Goal: Navigation & Orientation: Find specific page/section

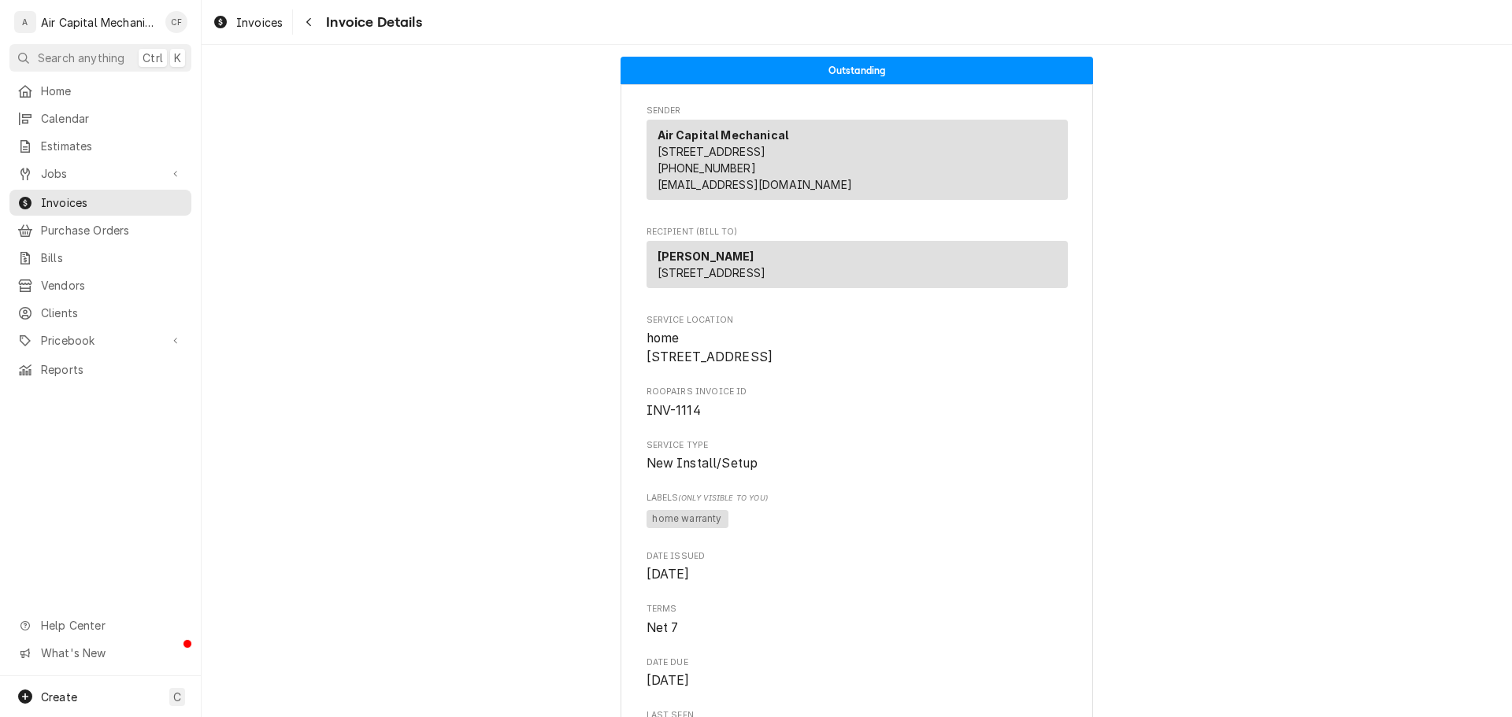
scroll to position [3889, 0]
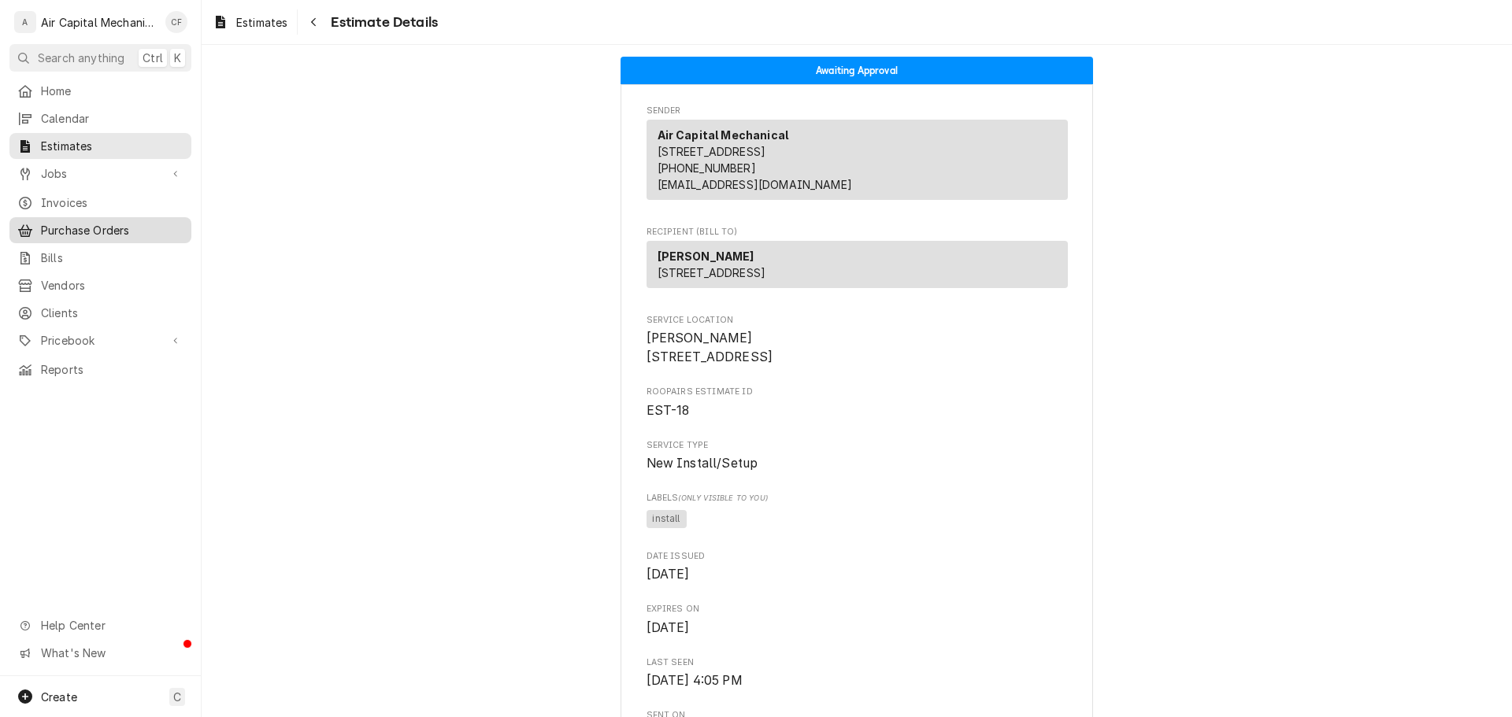
click at [101, 222] on span "Purchase Orders" at bounding box center [112, 230] width 143 height 17
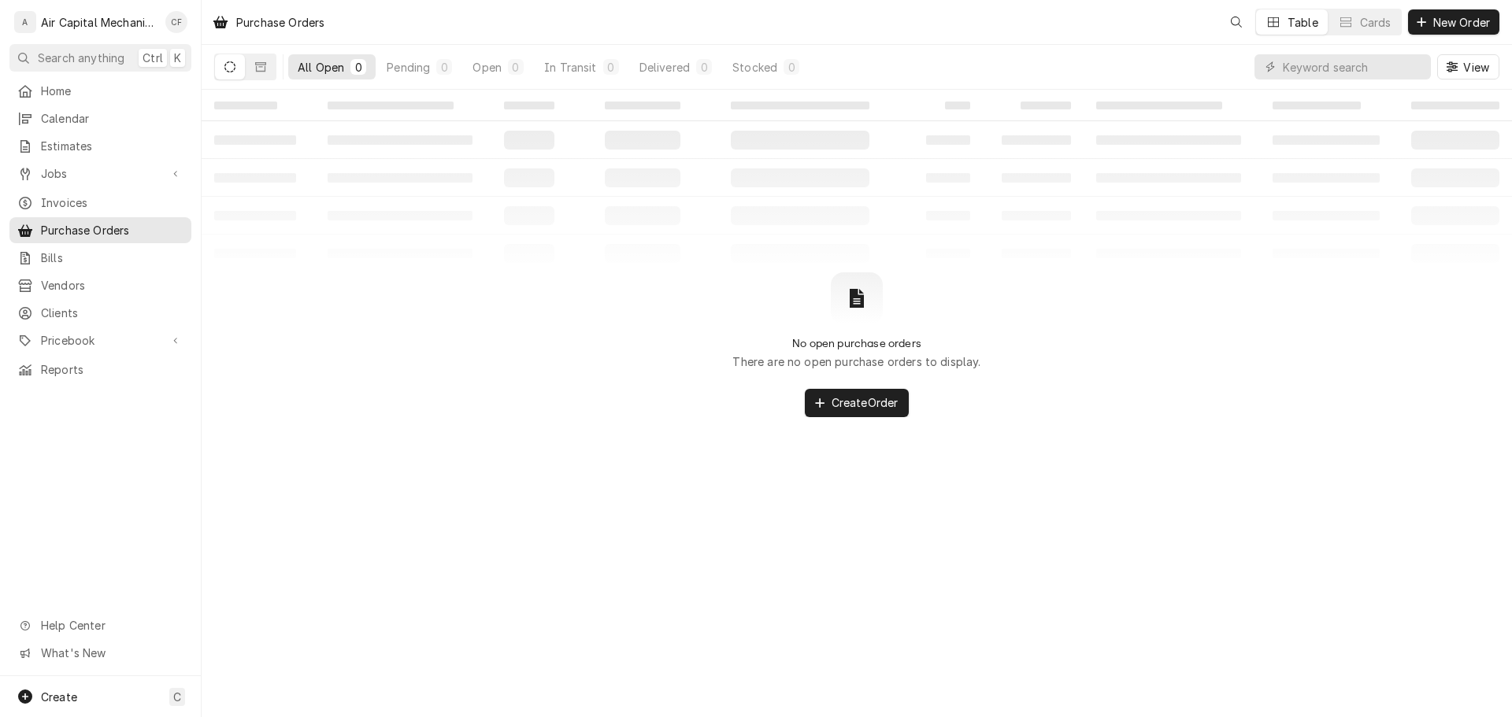
click at [105, 205] on div "Invoices" at bounding box center [101, 203] width 176 height 20
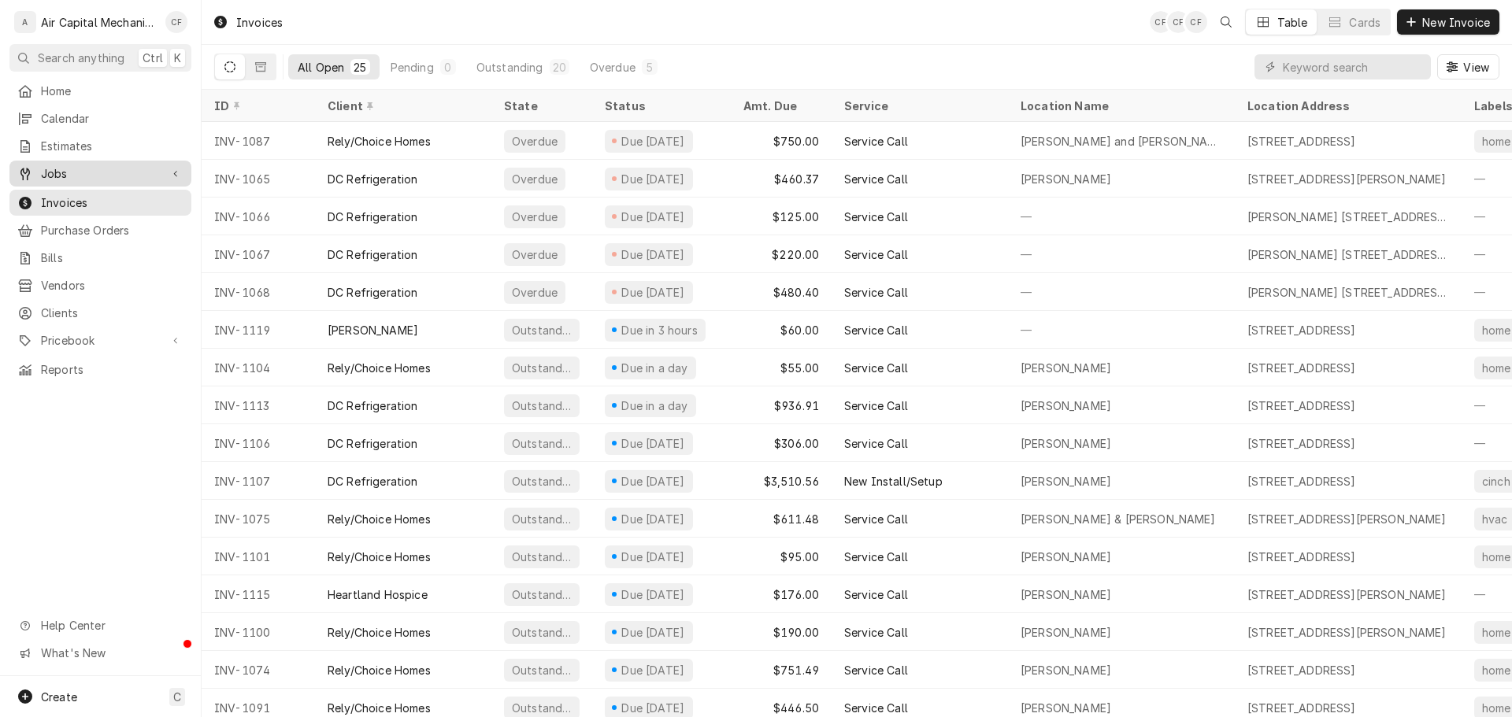
click at [95, 167] on span "Jobs" at bounding box center [100, 173] width 119 height 17
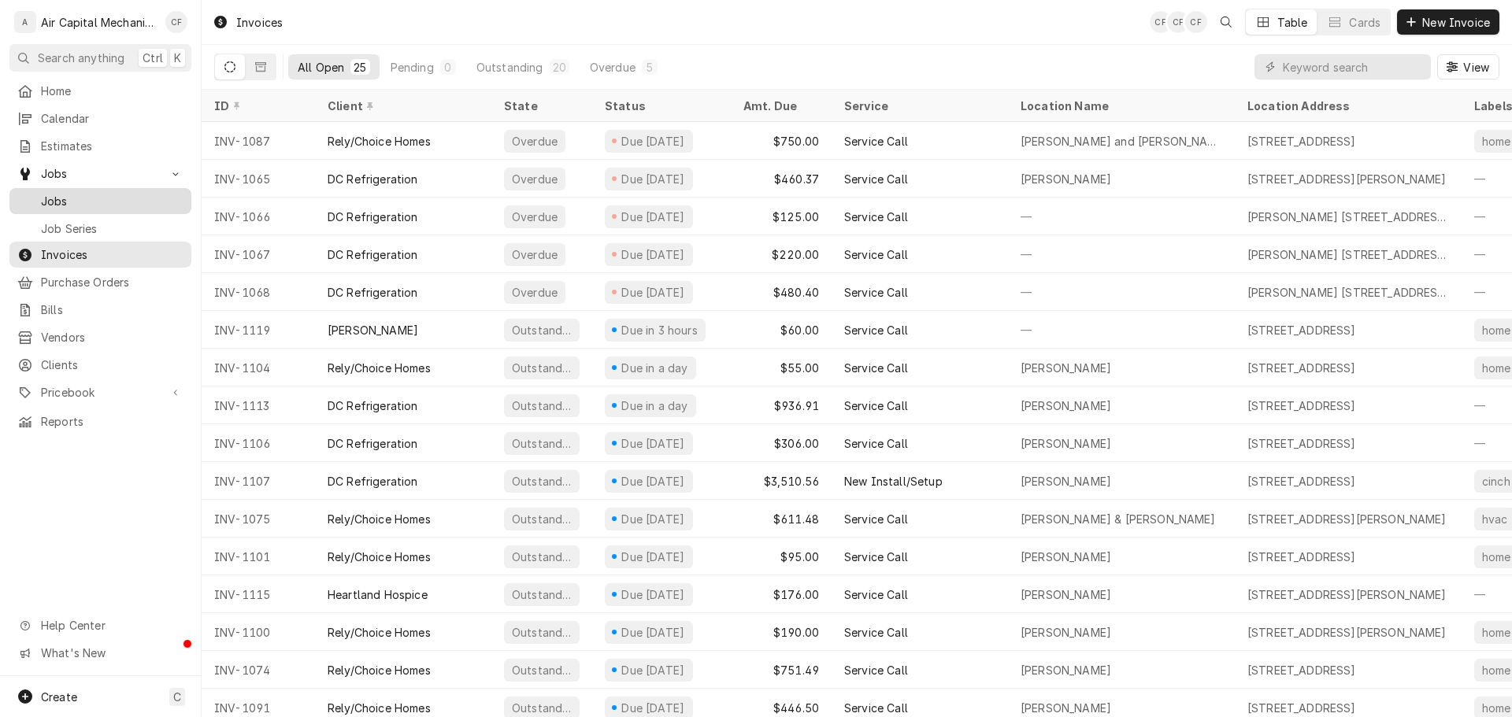
click at [95, 193] on span "Jobs" at bounding box center [112, 201] width 143 height 17
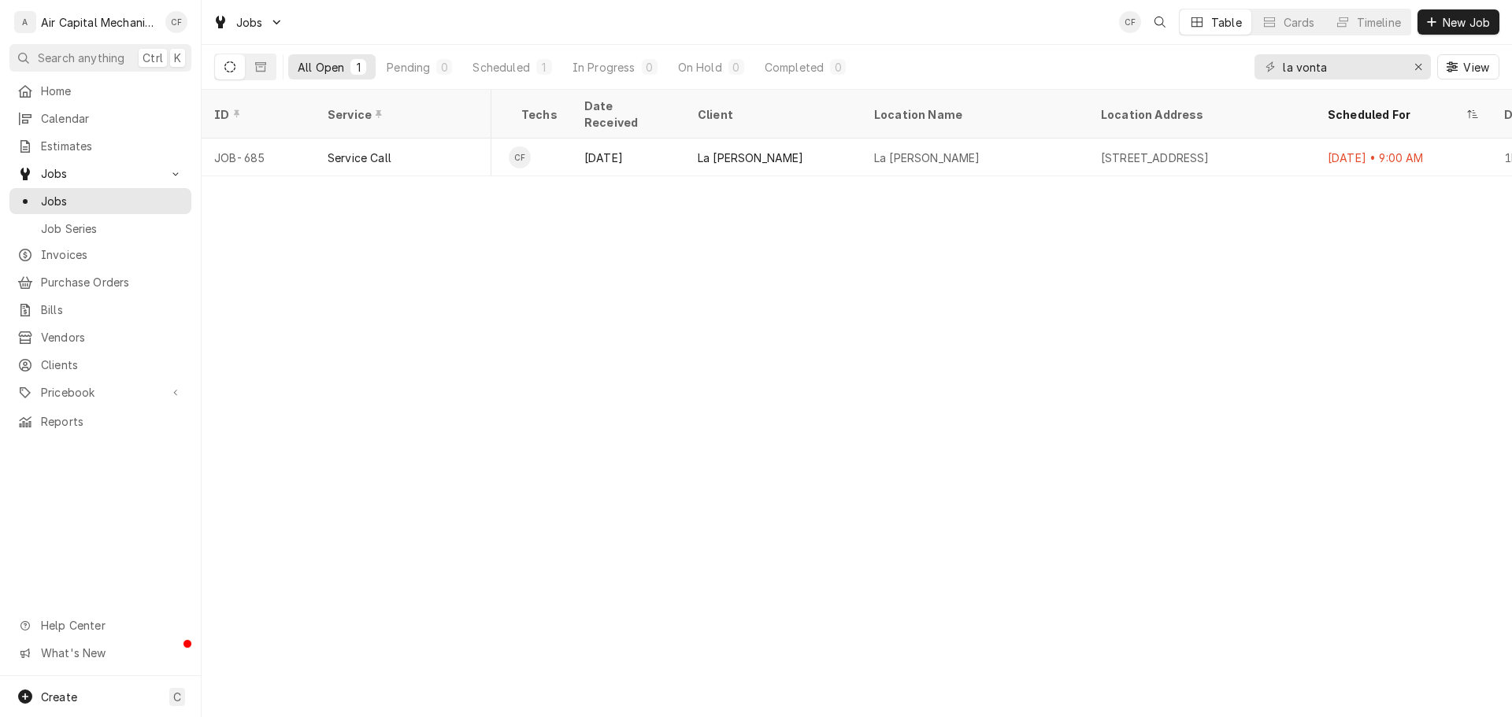
scroll to position [0, 983]
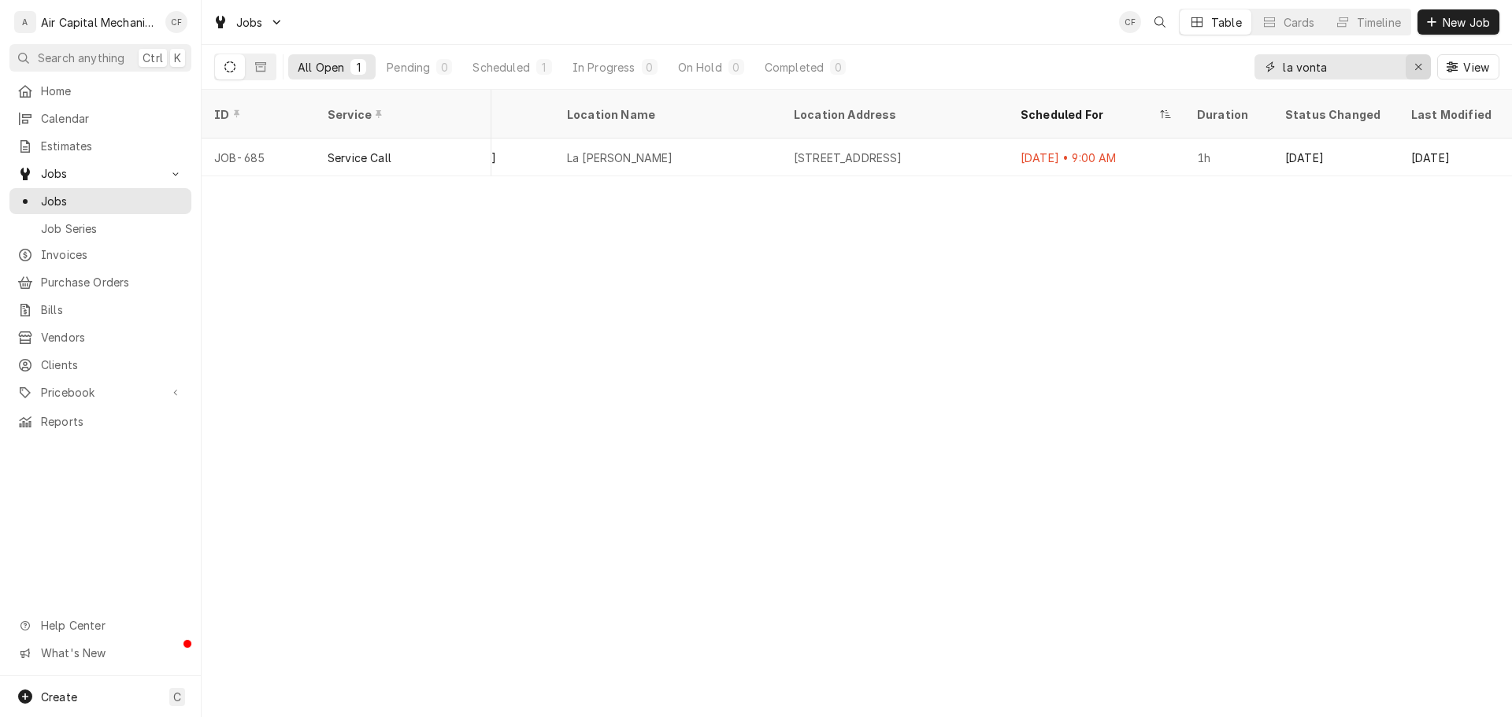
click at [1418, 73] on div "Erase input" at bounding box center [1418, 67] width 16 height 16
